Goal: Task Accomplishment & Management: Manage account settings

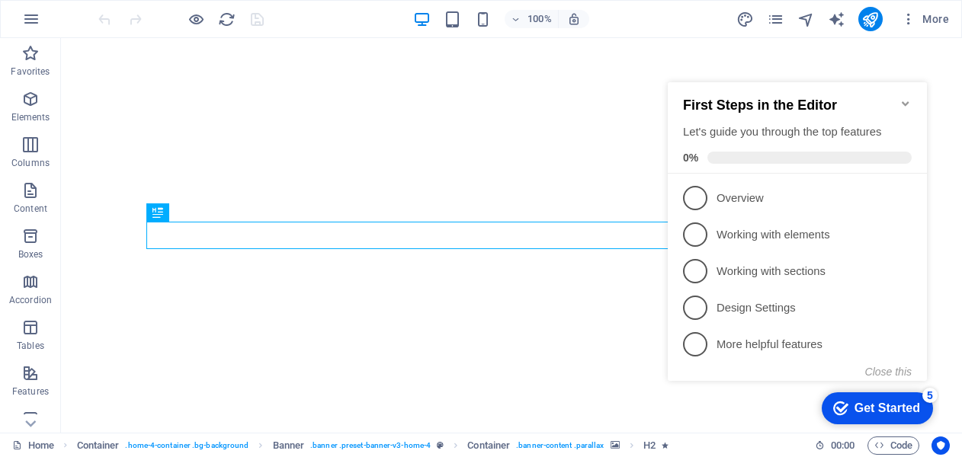
click at [909, 101] on icon "Minimize checklist" at bounding box center [905, 103] width 7 height 5
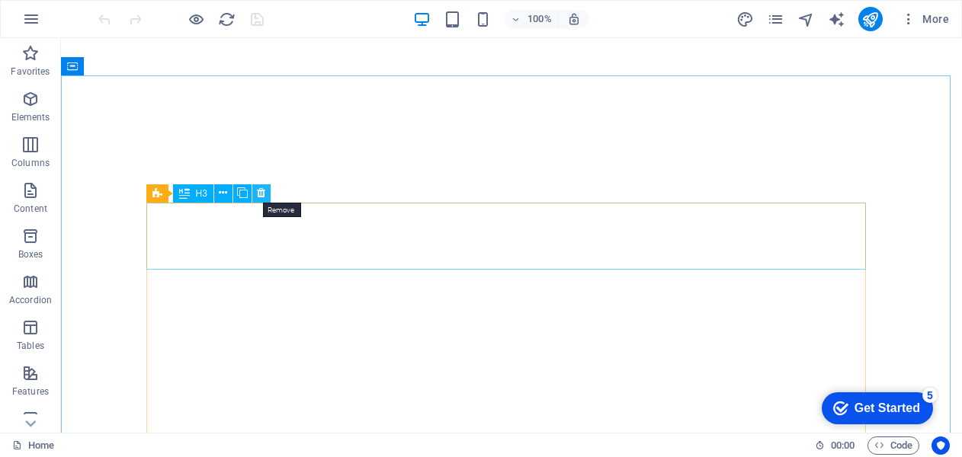
click at [261, 191] on icon at bounding box center [261, 193] width 8 height 16
click at [262, 189] on icon at bounding box center [261, 193] width 8 height 16
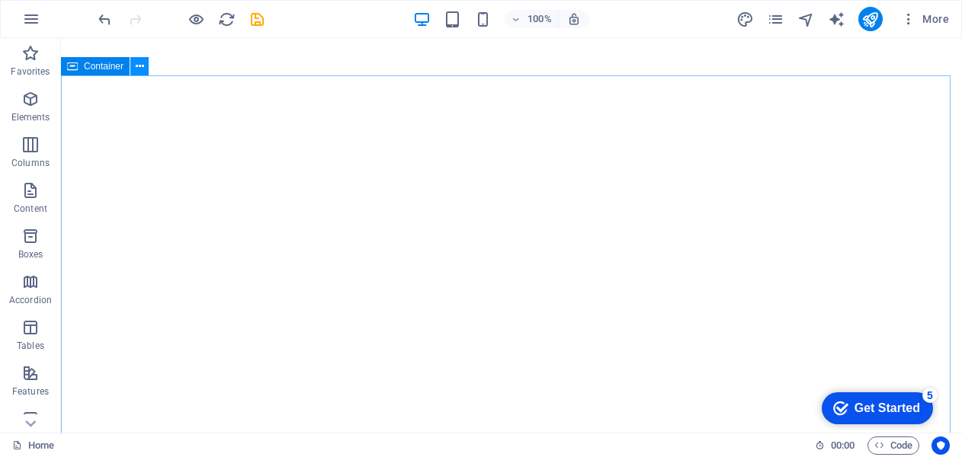
click at [143, 69] on icon at bounding box center [140, 67] width 8 height 16
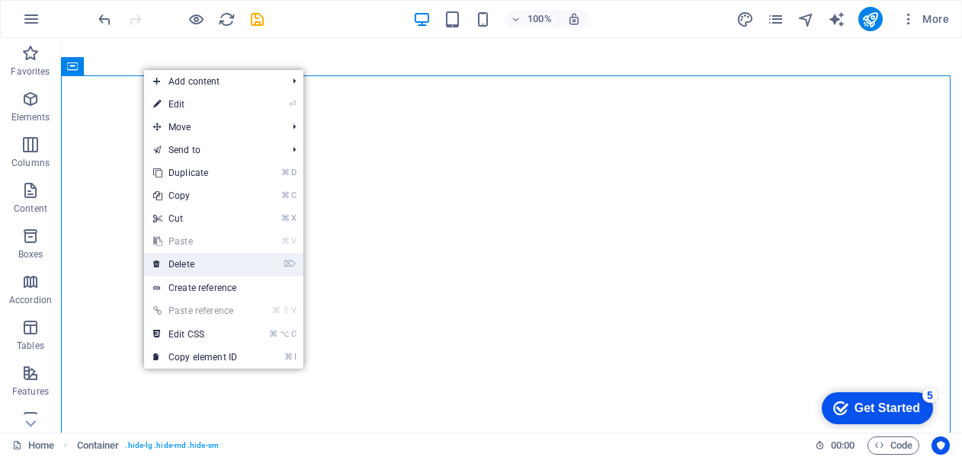
click at [191, 270] on link "⌦ Delete" at bounding box center [195, 264] width 102 height 23
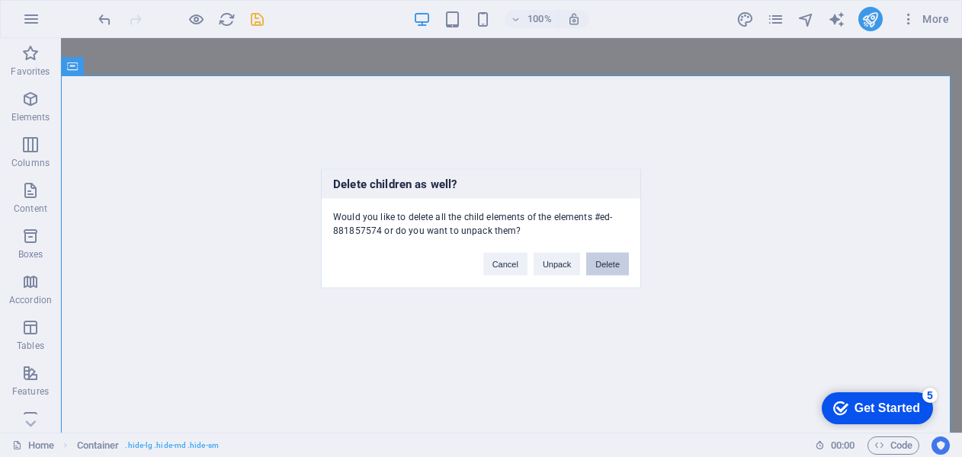
click at [616, 267] on button "Delete" at bounding box center [607, 264] width 43 height 23
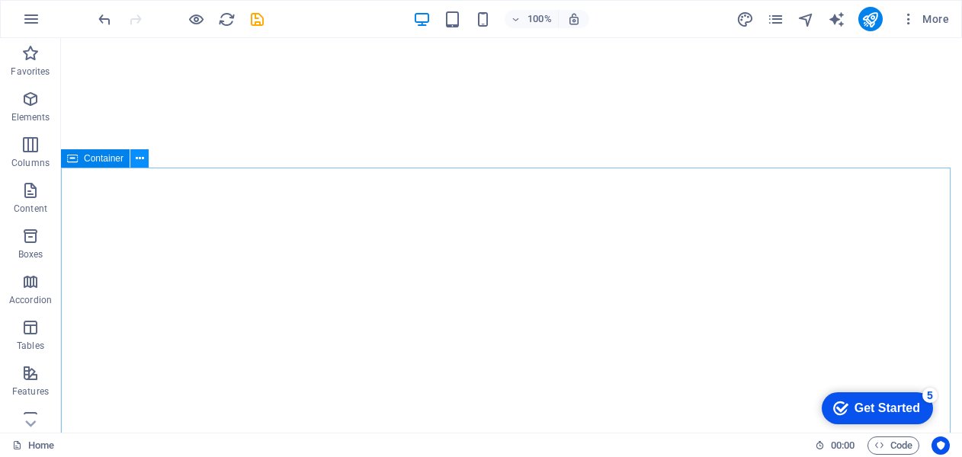
click at [145, 159] on button at bounding box center [139, 158] width 18 height 18
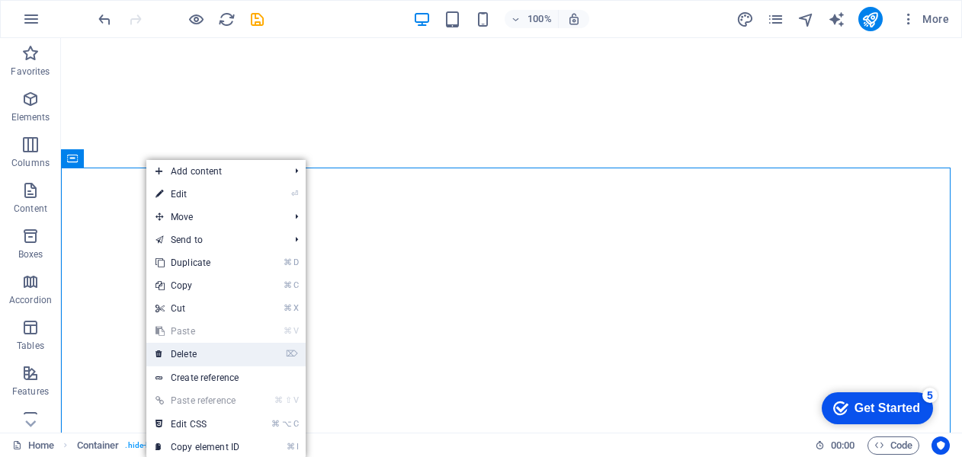
click at [213, 346] on link "⌦ Delete" at bounding box center [197, 354] width 102 height 23
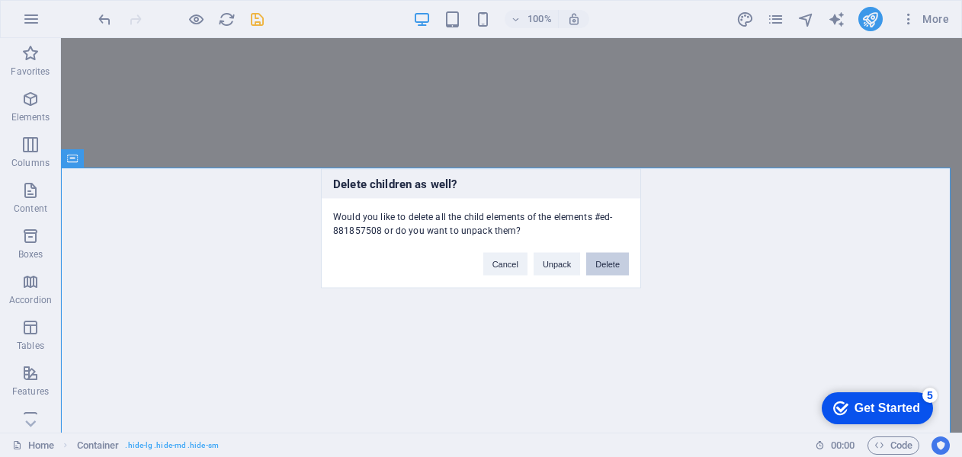
click at [600, 267] on button "Delete" at bounding box center [607, 264] width 43 height 23
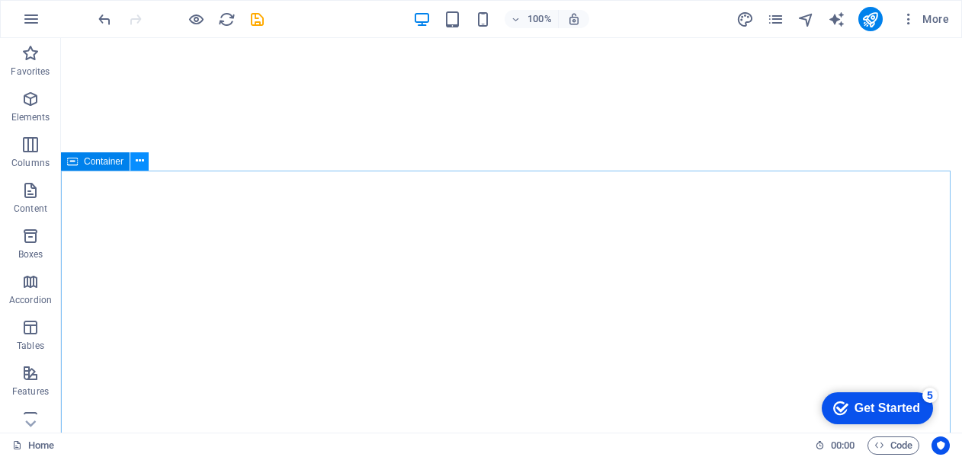
click at [145, 157] on button at bounding box center [139, 161] width 18 height 18
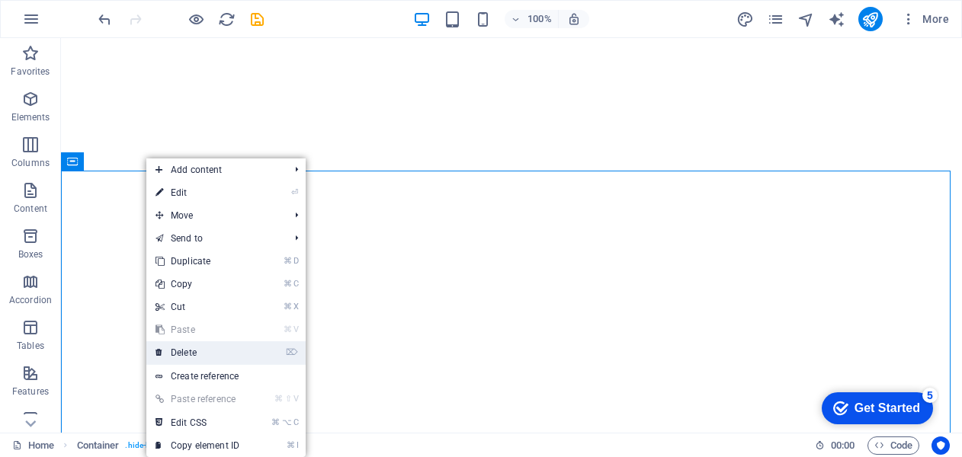
click at [212, 350] on link "⌦ Delete" at bounding box center [197, 353] width 102 height 23
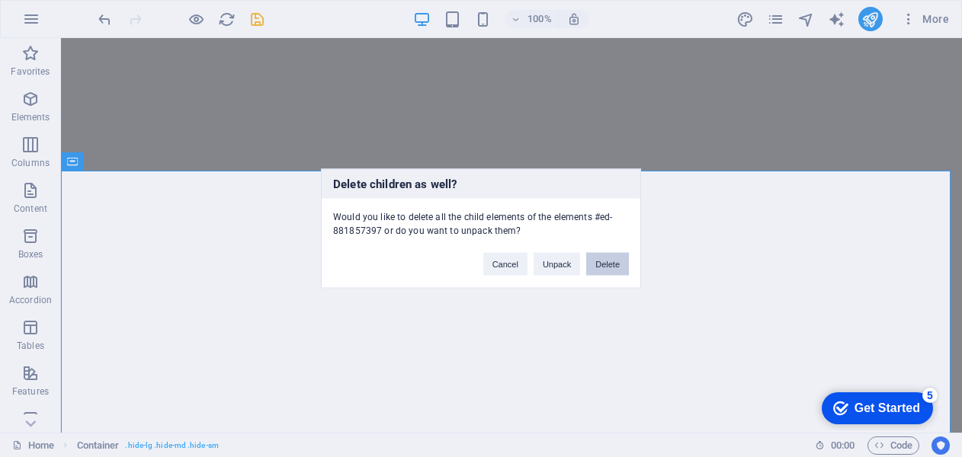
click at [591, 258] on button "Delete" at bounding box center [607, 264] width 43 height 23
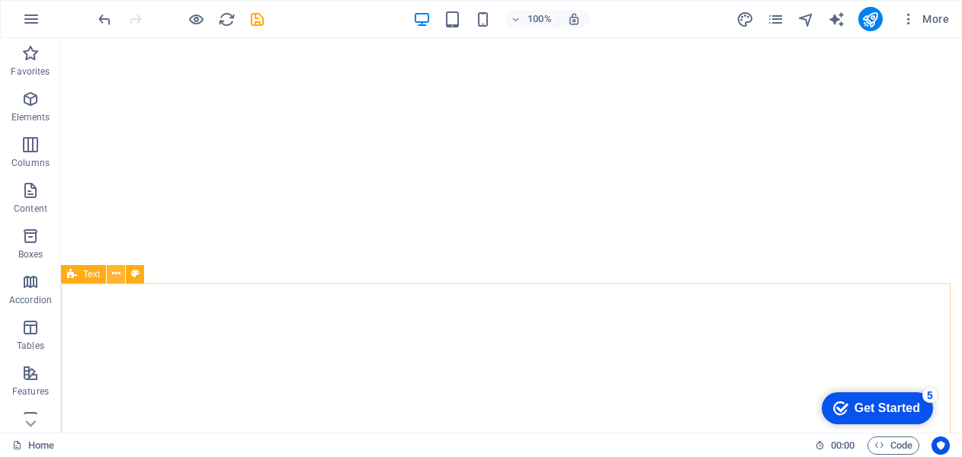
click at [115, 273] on icon at bounding box center [116, 274] width 8 height 16
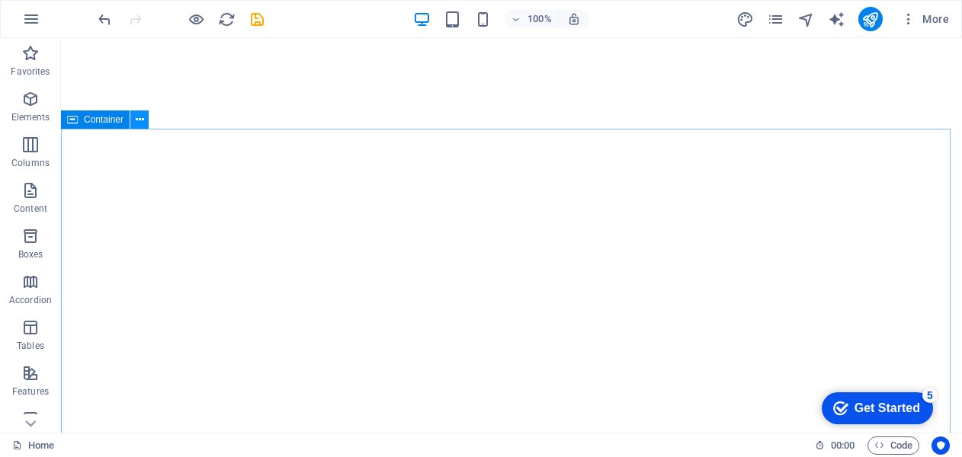
click at [140, 116] on icon at bounding box center [140, 120] width 8 height 16
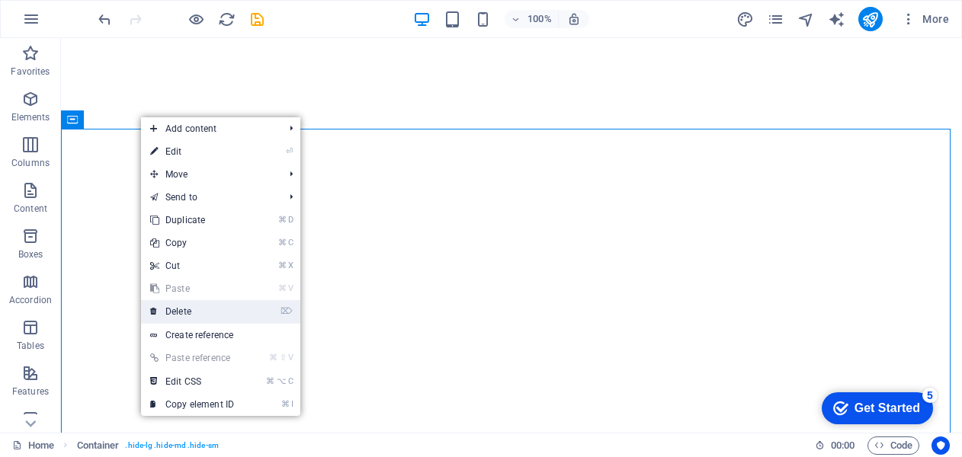
click at [196, 310] on link "⌦ Delete" at bounding box center [192, 311] width 102 height 23
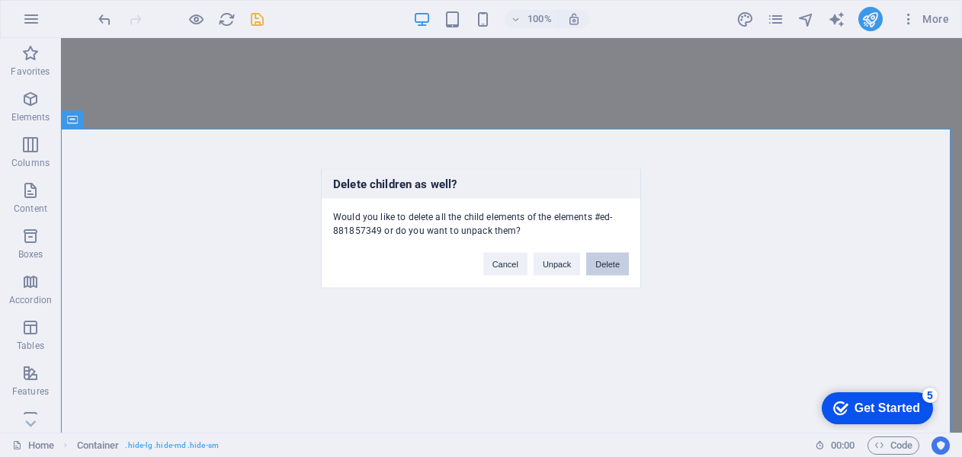
click at [599, 263] on button "Delete" at bounding box center [607, 264] width 43 height 23
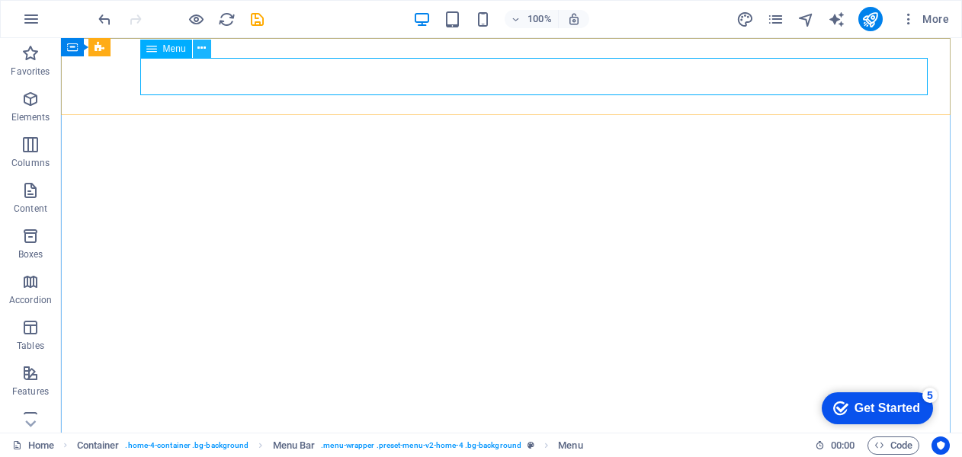
click at [207, 51] on button at bounding box center [202, 49] width 18 height 18
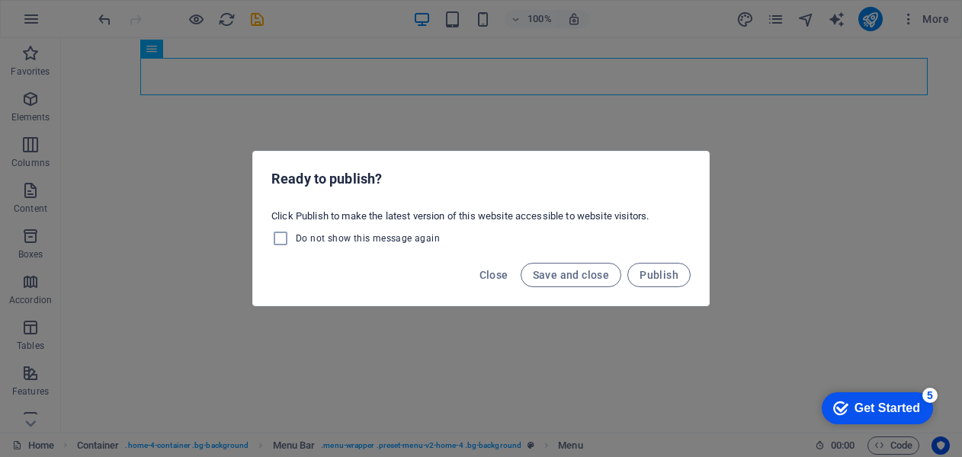
click at [263, 27] on div "Ready to publish? Click Publish to make the latest version of this website acce…" at bounding box center [481, 228] width 962 height 457
click at [557, 271] on span "Save and close" at bounding box center [571, 275] width 77 height 12
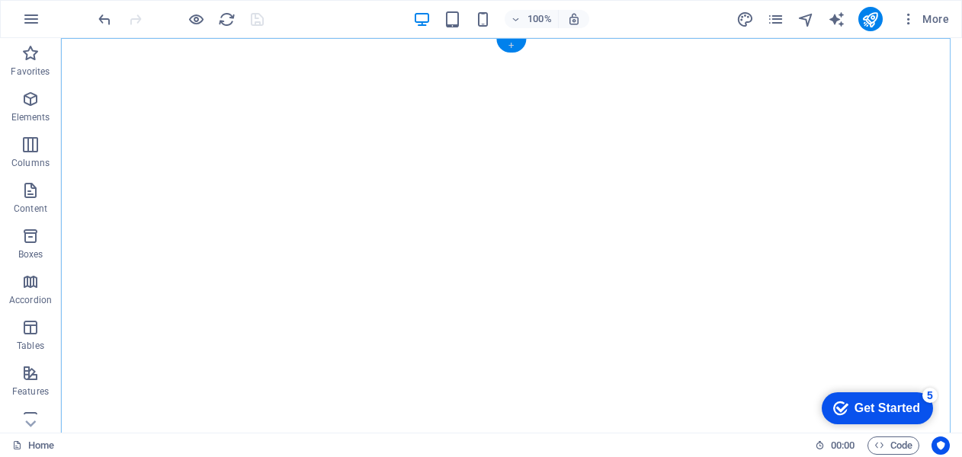
click at [511, 47] on div "+" at bounding box center [511, 46] width 30 height 14
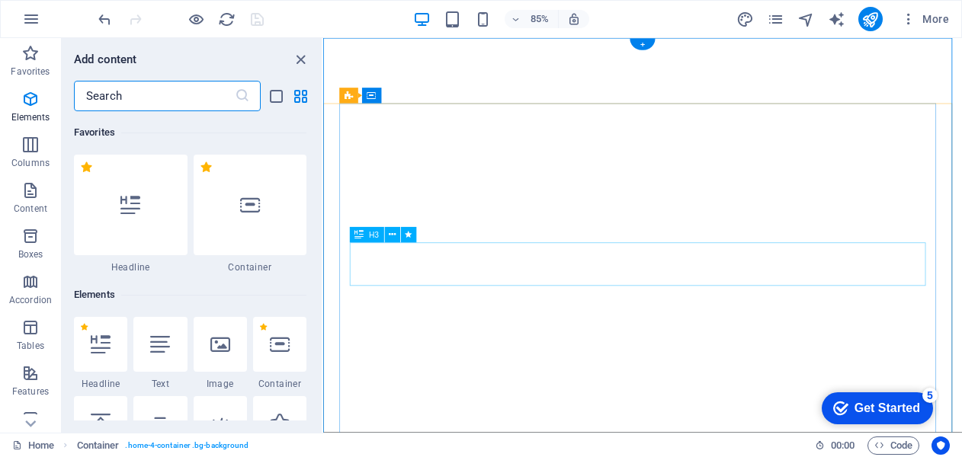
scroll to position [2668, 0]
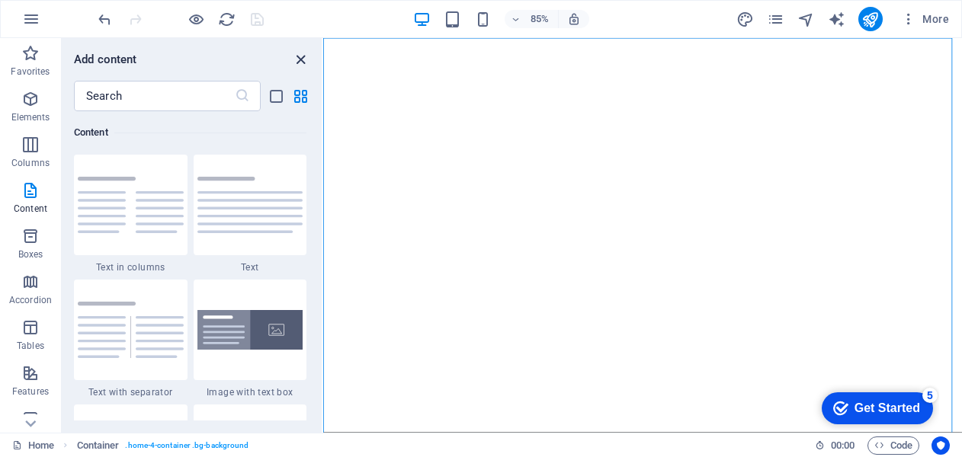
click at [303, 65] on icon "close panel" at bounding box center [301, 60] width 18 height 18
